Goal: Task Accomplishment & Management: Use online tool/utility

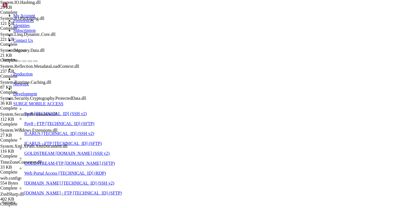
scroll to position [2, 1]
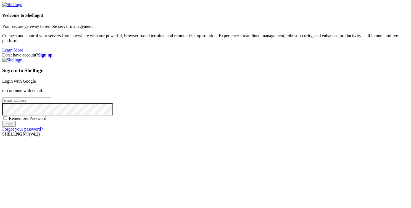
click at [51, 102] on input "email" at bounding box center [26, 101] width 49 height 6
type input "[PERSON_NAME][EMAIL_ADDRESS][DOMAIN_NAME]"
click at [2, 121] on input "Login" at bounding box center [9, 124] width 14 height 6
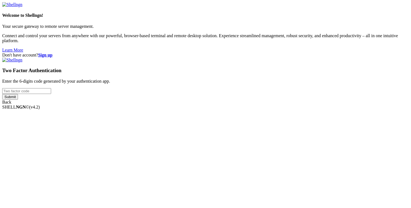
click at [51, 94] on input "number" at bounding box center [26, 91] width 49 height 6
type input "309736"
click at [2, 94] on input "Submit" at bounding box center [10, 97] width 16 height 6
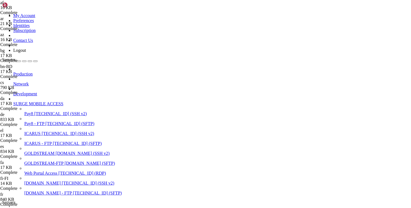
click at [53, 141] on span "[TECHNICAL_ID] (SFTP)" at bounding box center [77, 143] width 49 height 5
type input "/home/ubuntu"
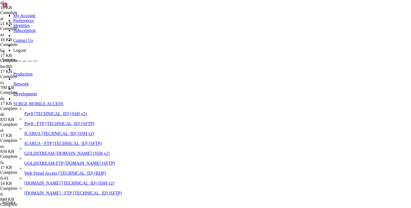
type input "/var/www/html/api-pdl"
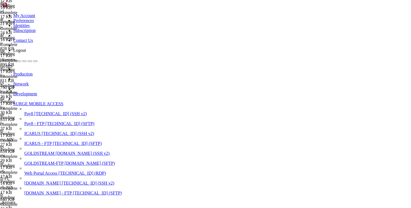
scroll to position [169, 0]
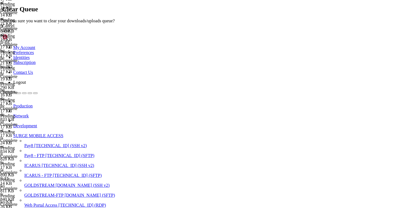
click at [12, 34] on button "OK" at bounding box center [7, 31] width 10 height 6
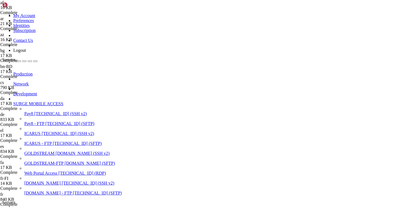
scroll to position [0, 0]
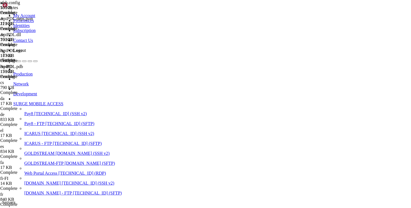
click at [42, 131] on span "[TECHNICAL_ID] (SSH v2)" at bounding box center [68, 133] width 52 height 5
